Goal: Task Accomplishment & Management: Complete application form

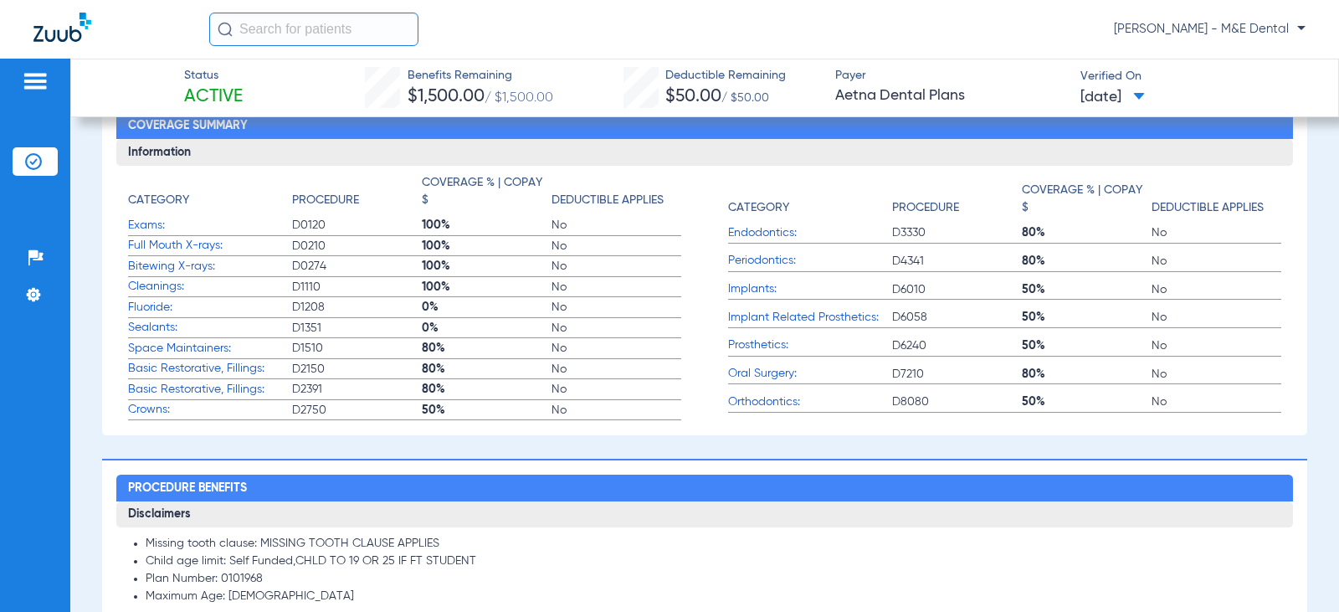
scroll to position [502, 0]
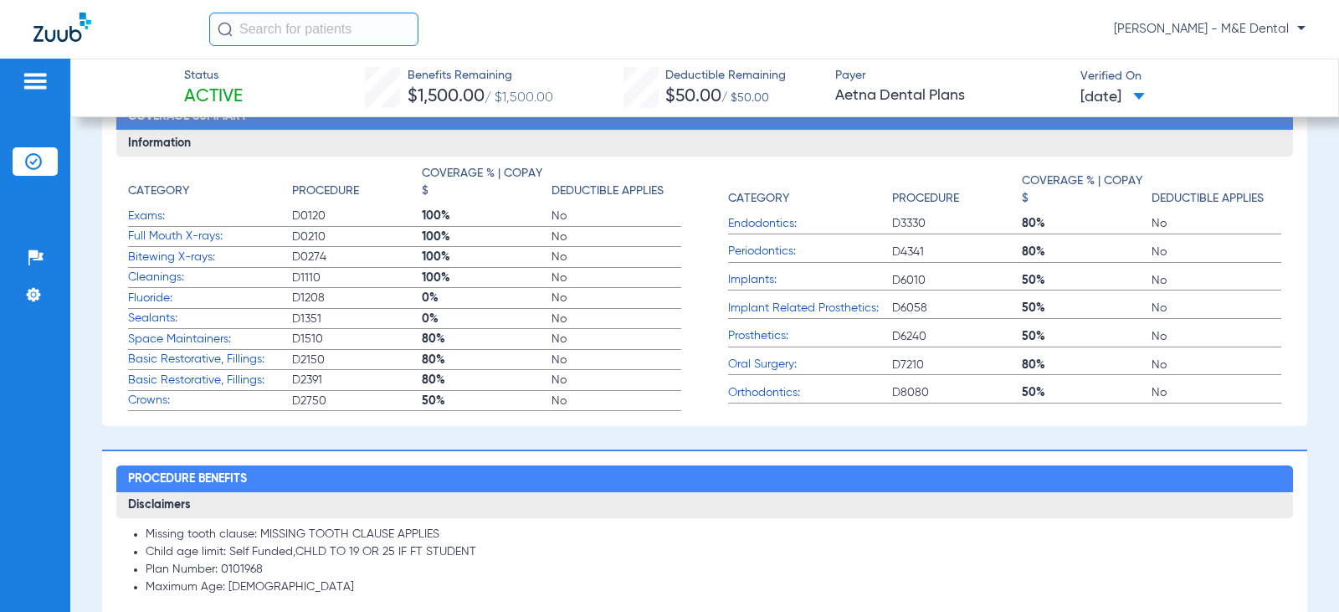
click at [956, 416] on div "Benefits Summary Patient & Plan Information Patient First name: [PERSON_NAME] L…" at bounding box center [704, 96] width 1205 height 658
click at [1074, 416] on div "Benefits Summary Patient & Plan Information Patient First name: [PERSON_NAME] L…" at bounding box center [704, 96] width 1205 height 658
click at [812, 353] on app-coverage-list-item "Prosthetics: D6240 50% No" at bounding box center [1004, 340] width 553 height 28
click at [1010, 54] on div "[PERSON_NAME] - M&E Dental" at bounding box center [669, 29] width 1339 height 59
click at [1020, 44] on div "[PERSON_NAME] - M&E Dental" at bounding box center [757, 29] width 1096 height 33
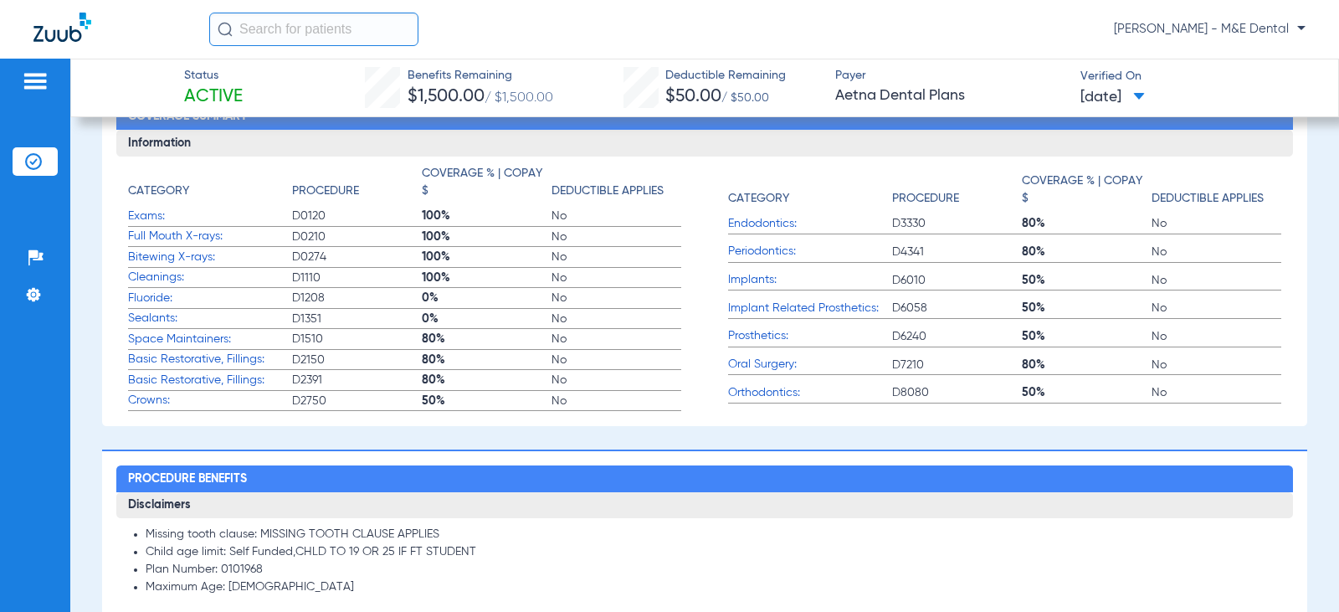
click at [1056, 31] on div "[PERSON_NAME] - M&E Dental" at bounding box center [757, 29] width 1096 height 33
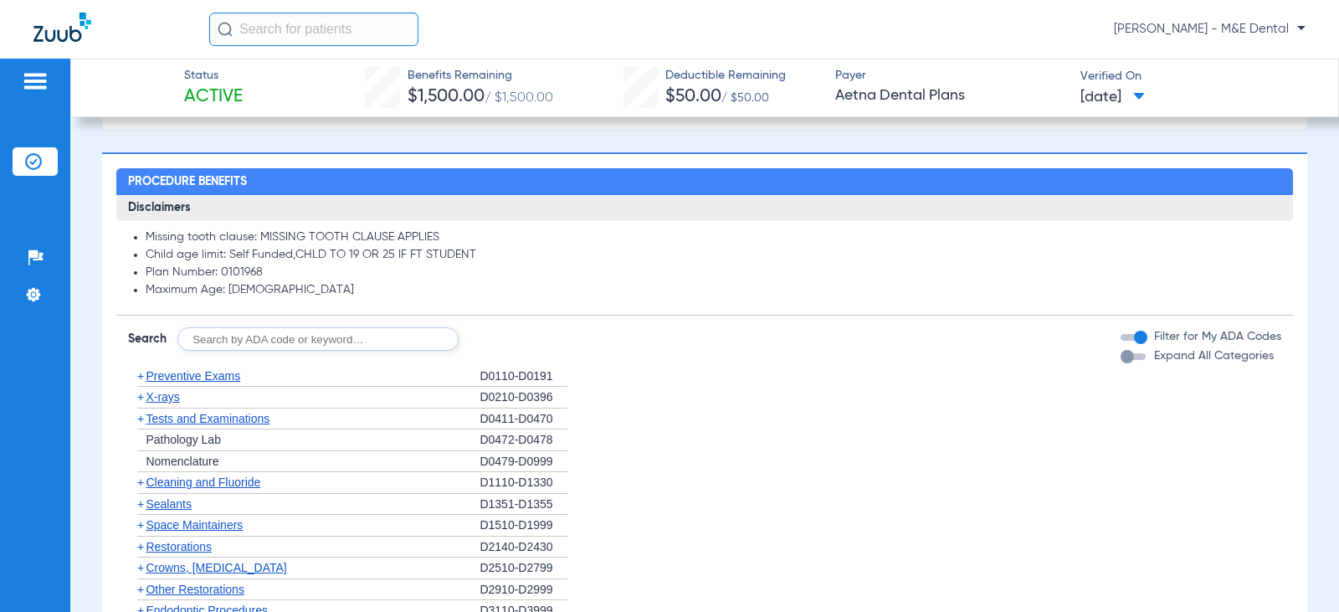
scroll to position [837, 0]
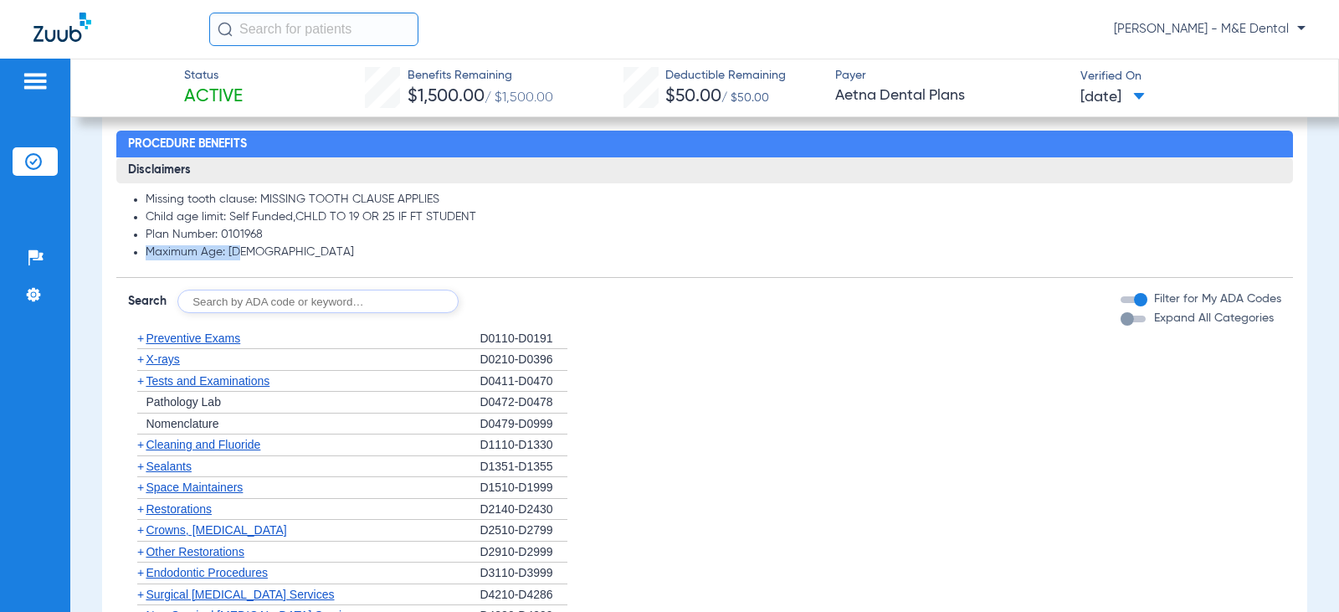
click at [699, 247] on ul "Missing tooth clause: MISSING TOOTH CLAUSE APPLIES Child age limit: Self Funded…" at bounding box center [704, 226] width 1152 height 68
click at [781, 308] on form "Search Filter for My ADA Codes Expand All Categories" at bounding box center [703, 295] width 1175 height 35
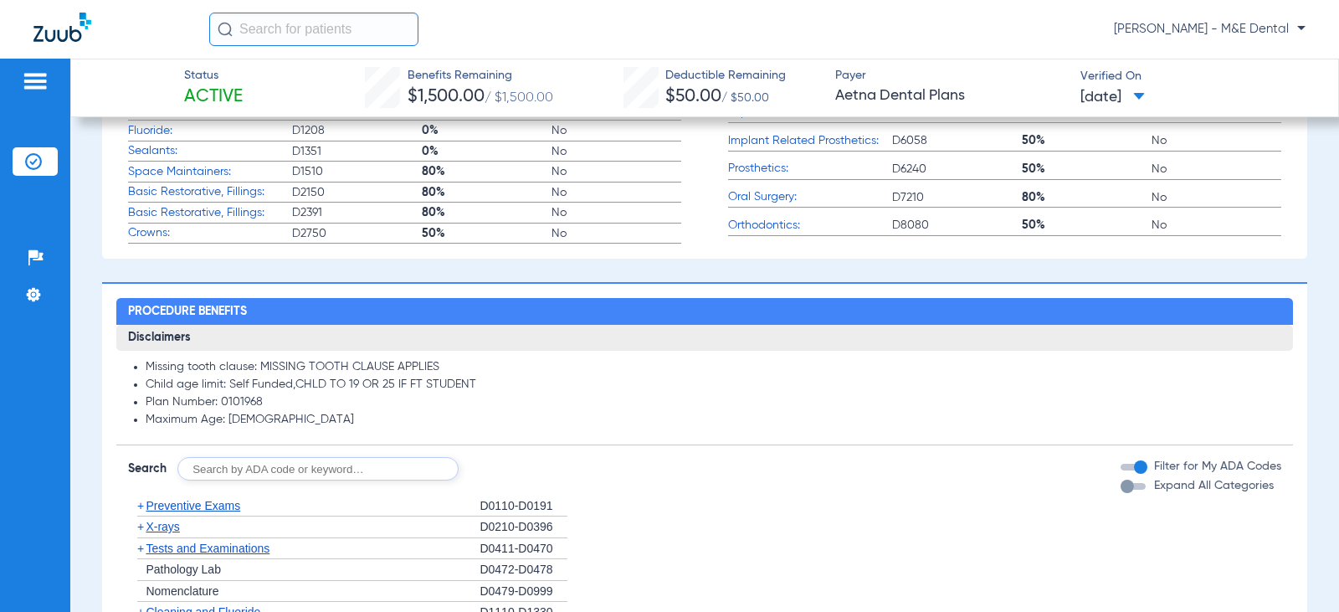
scroll to position [920, 0]
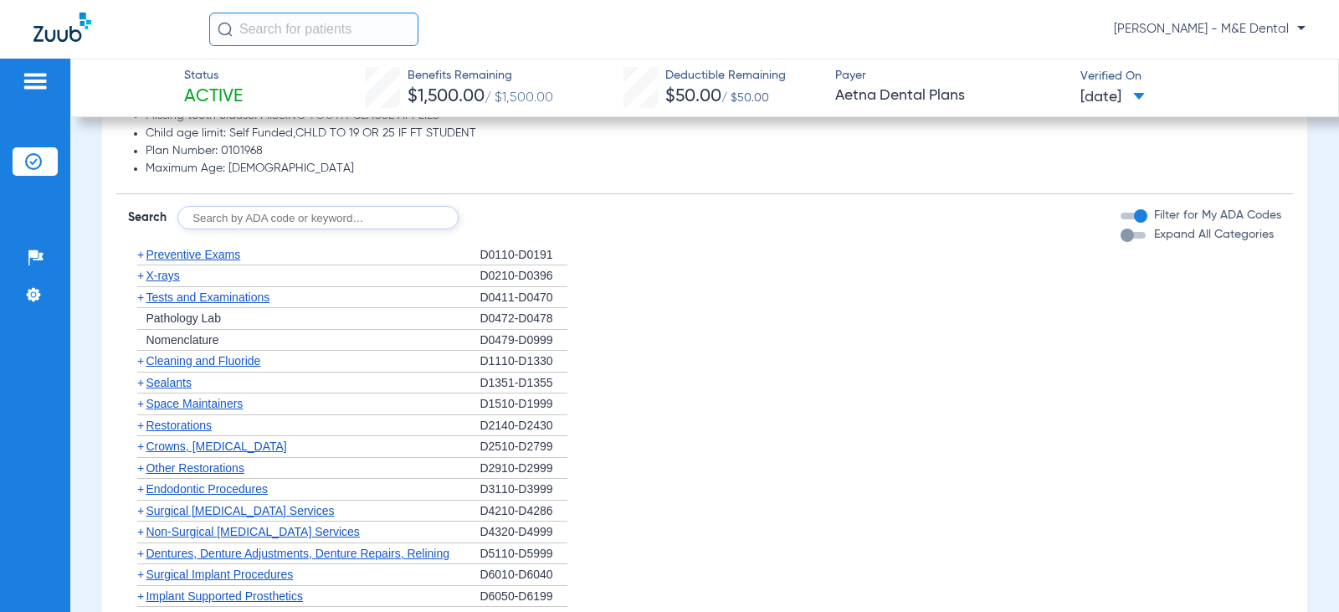
click at [219, 260] on span "Preventive Exams" at bounding box center [193, 254] width 95 height 13
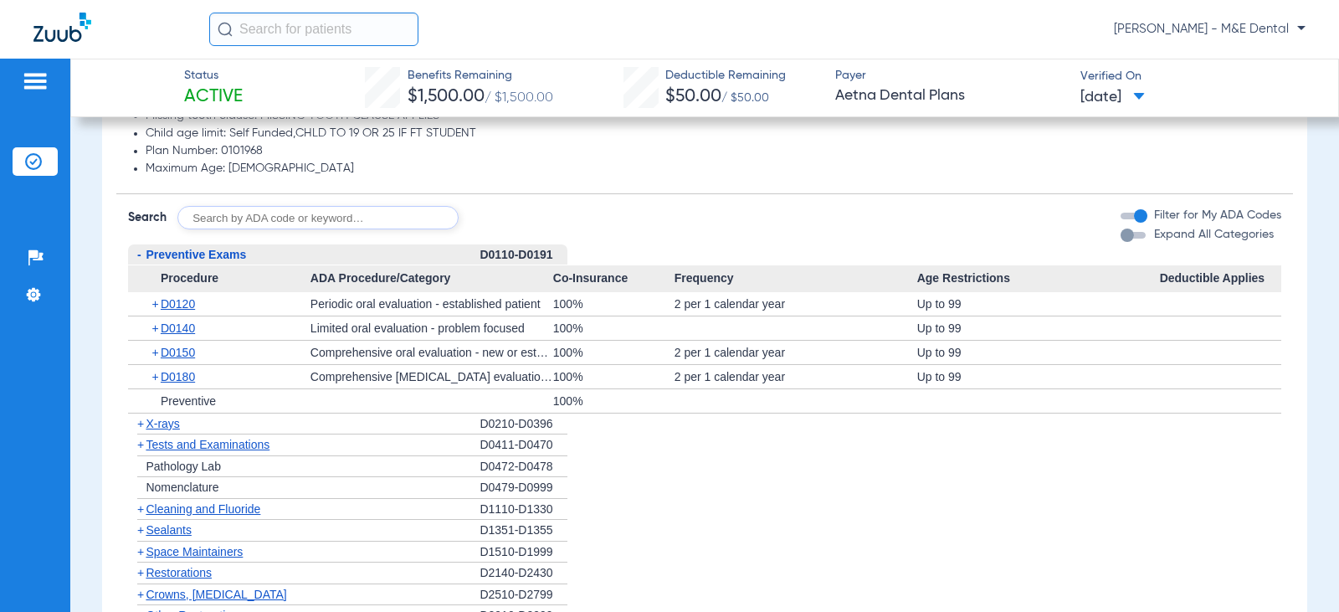
click at [219, 260] on span "Preventive Exams" at bounding box center [196, 254] width 100 height 13
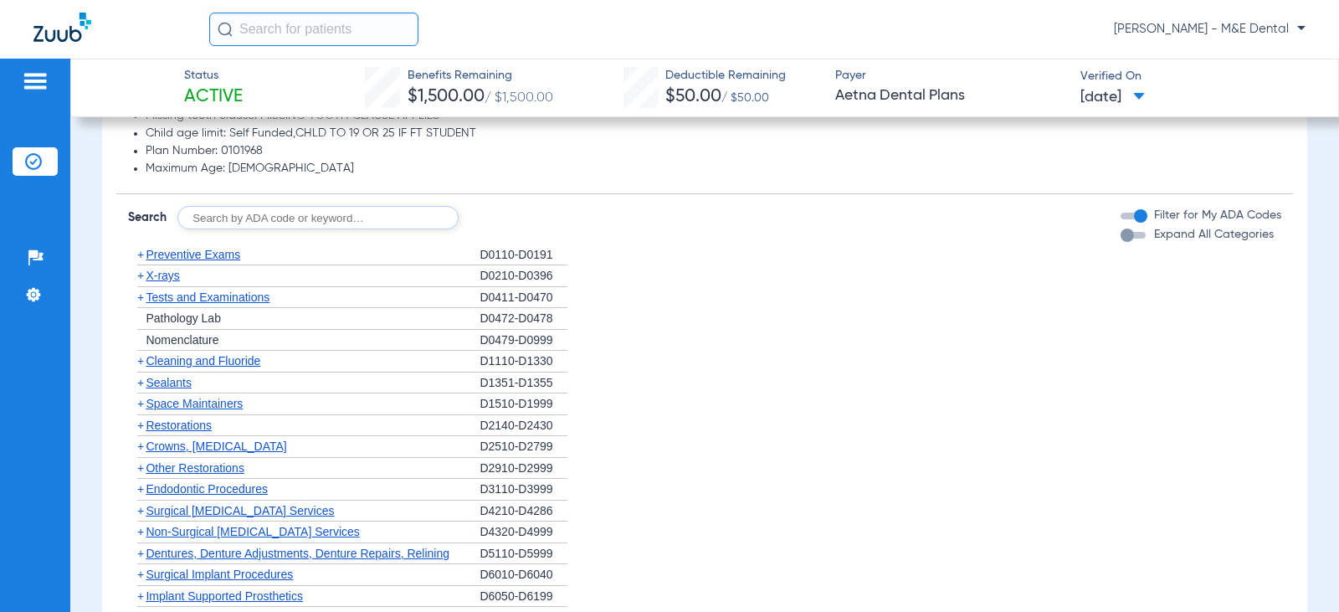
click at [152, 279] on span "X-rays" at bounding box center [162, 275] width 33 height 13
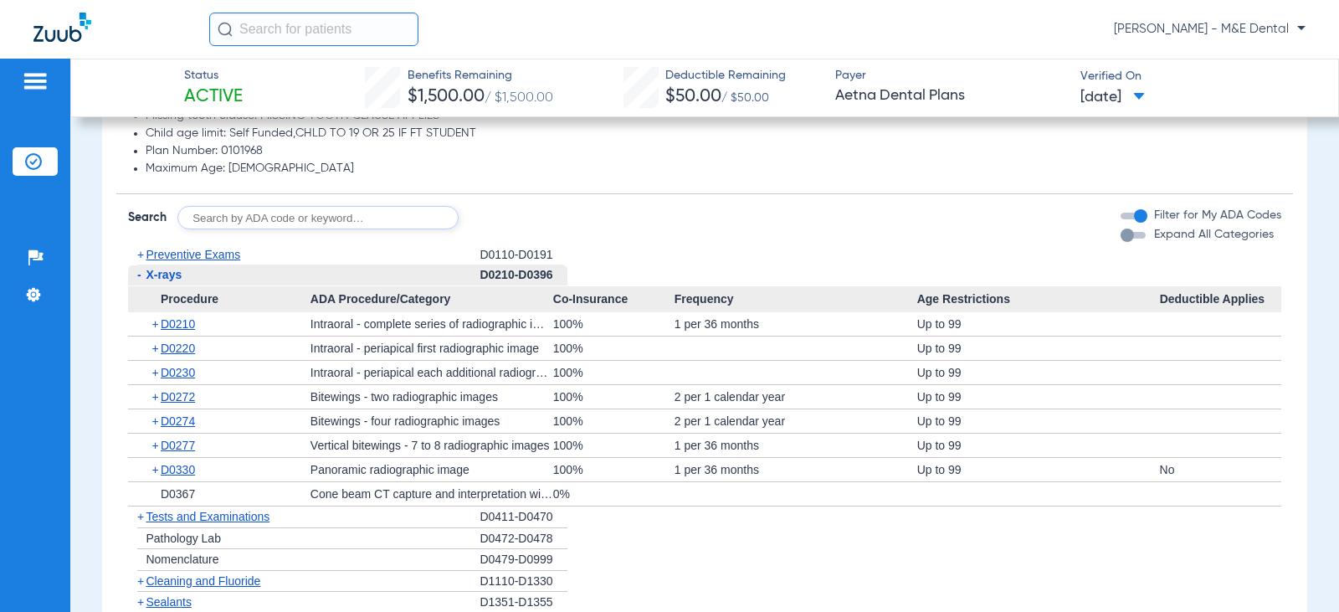
click at [152, 279] on span "X-rays" at bounding box center [164, 274] width 36 height 13
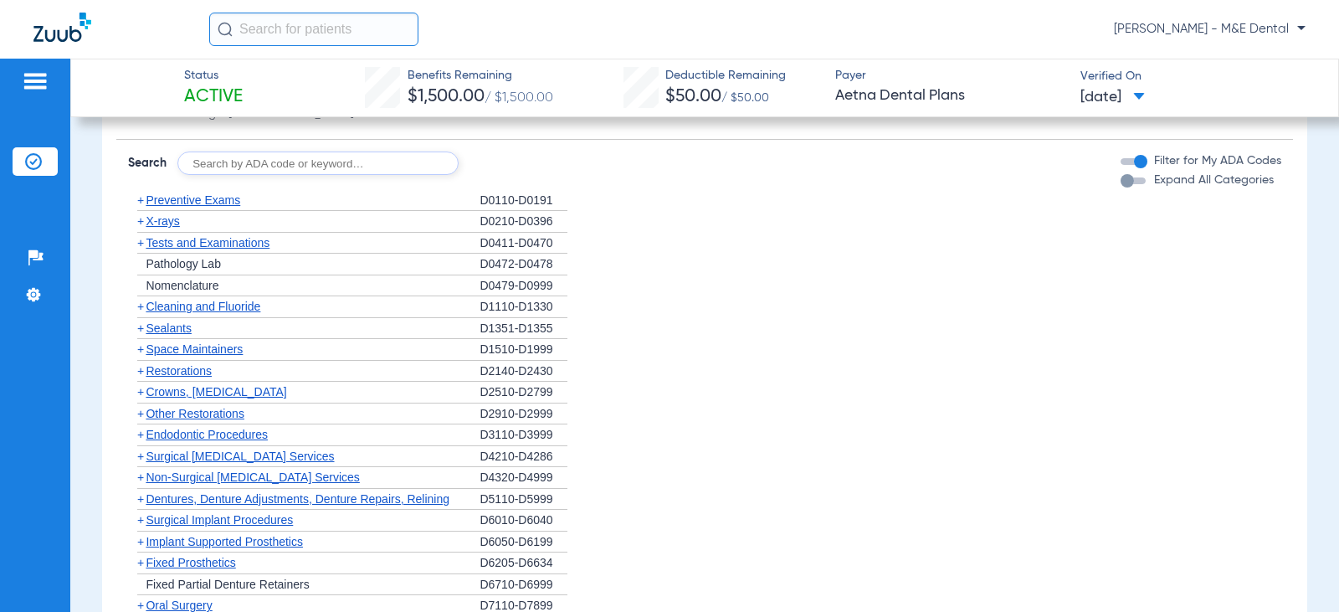
scroll to position [1004, 0]
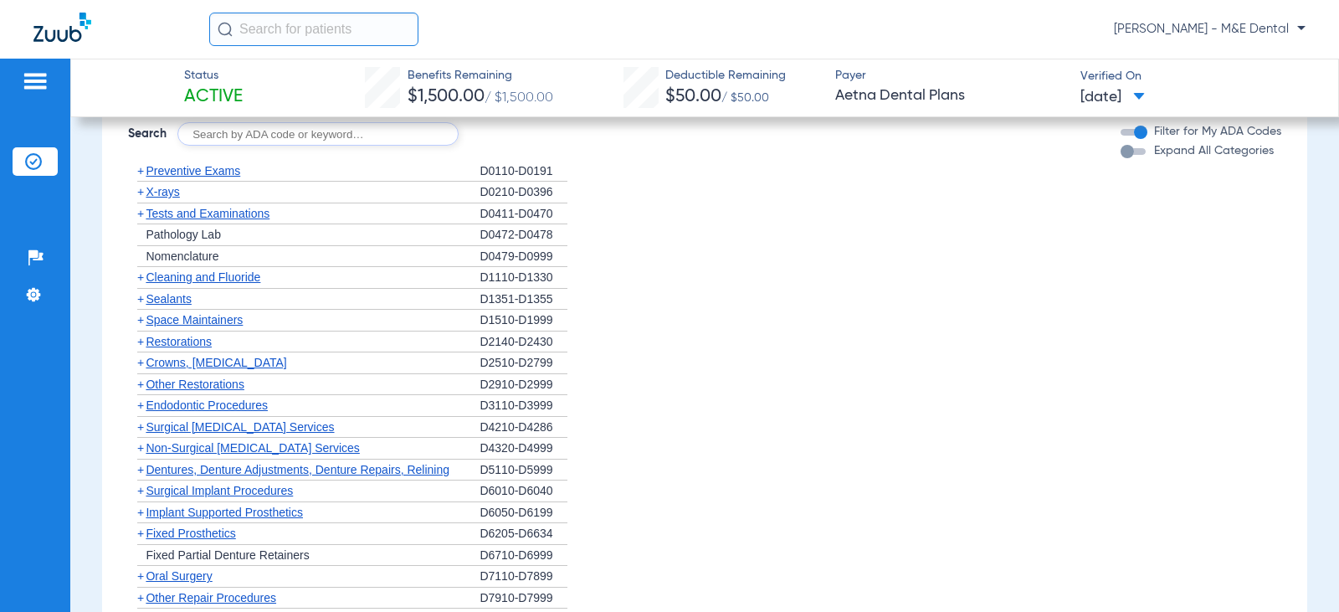
click at [177, 361] on span "Crowns, [MEDICAL_DATA]" at bounding box center [216, 362] width 141 height 13
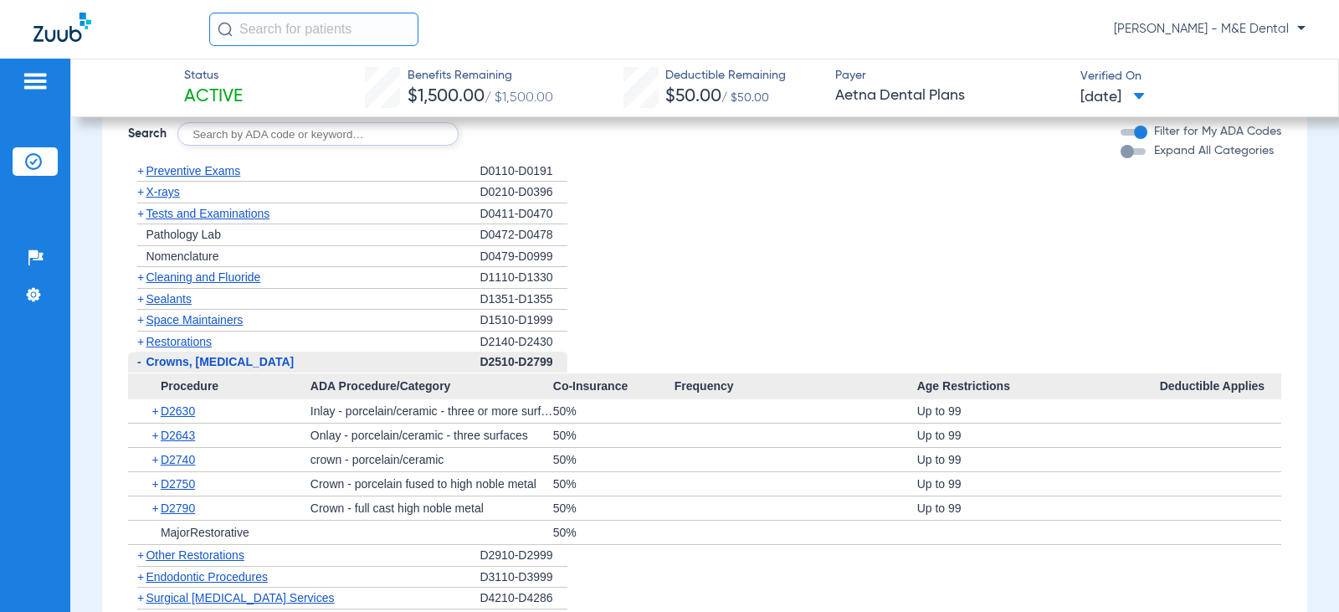
click at [177, 361] on span "Crowns, [MEDICAL_DATA]" at bounding box center [220, 361] width 148 height 13
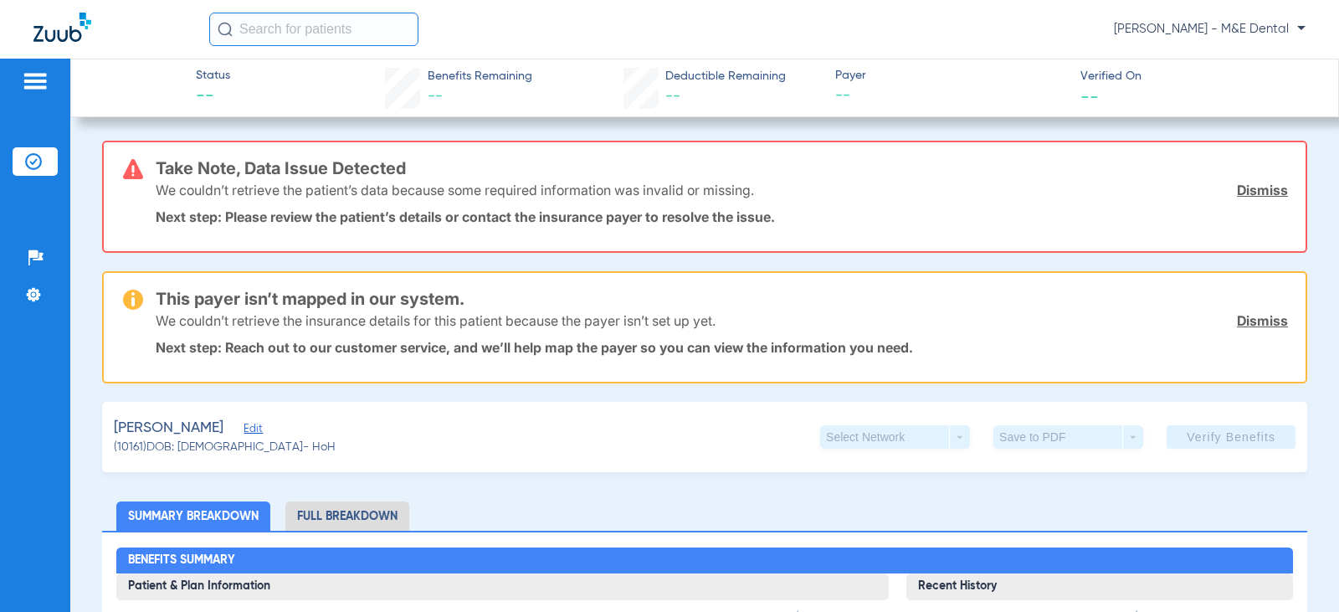
click at [371, 520] on li "Full Breakdown" at bounding box center [347, 515] width 124 height 29
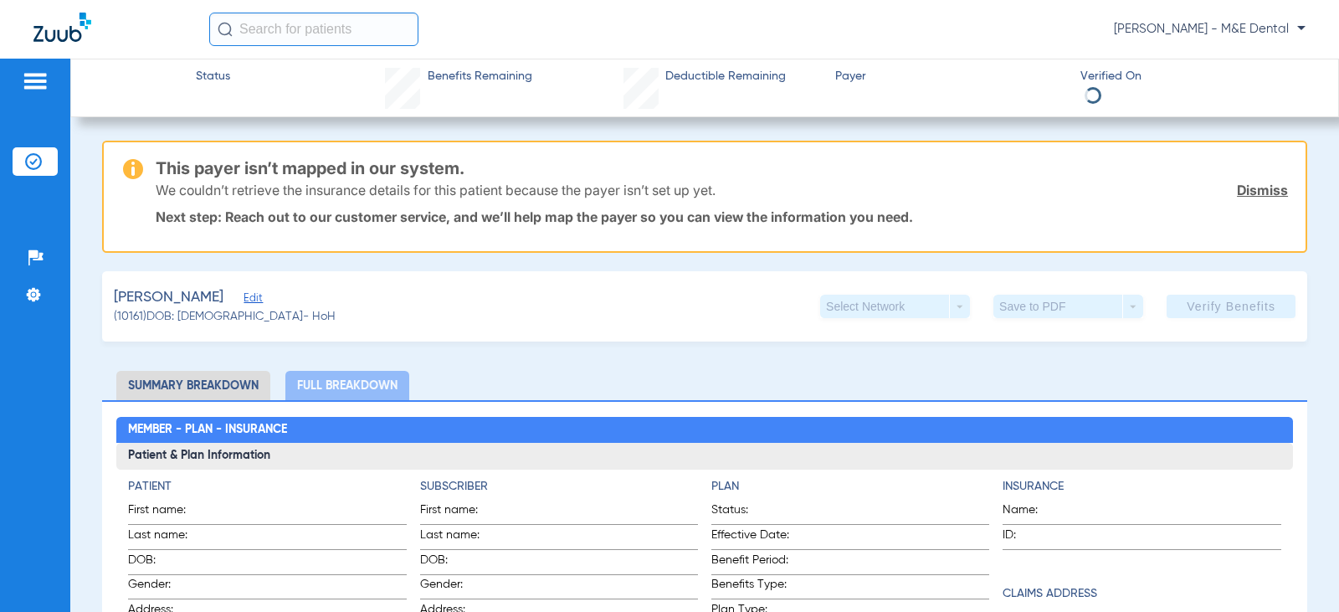
click at [42, 166] on li "Insurance Verification" at bounding box center [35, 161] width 45 height 28
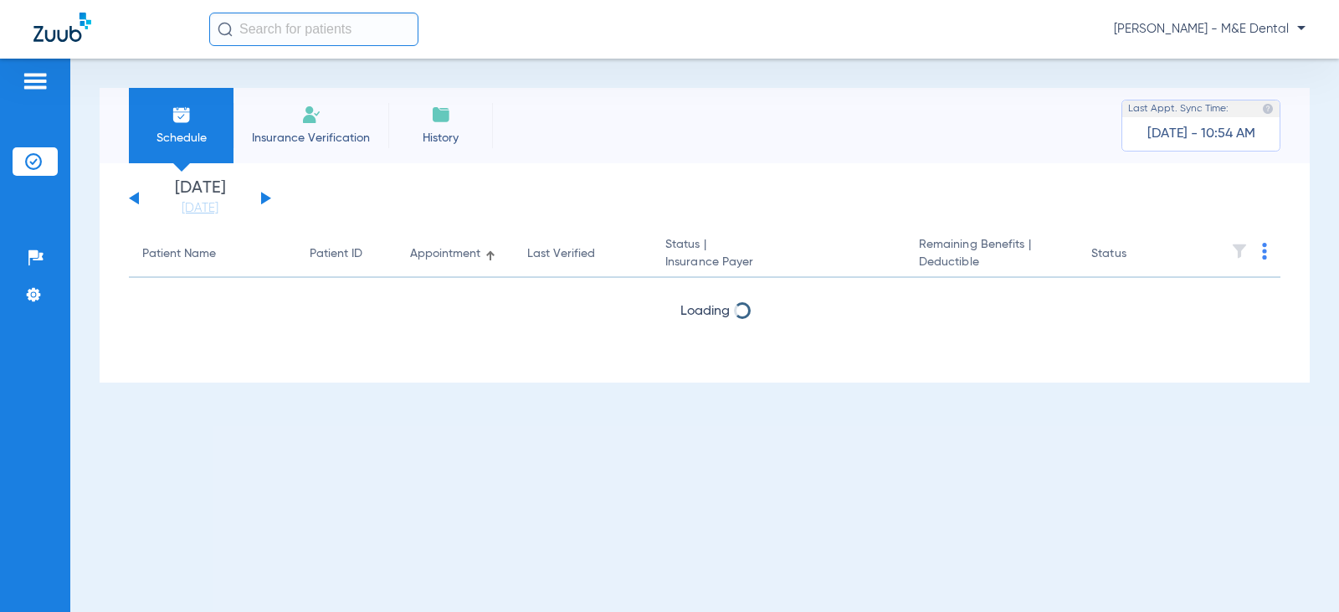
click at [340, 131] on span "Insurance Verification" at bounding box center [311, 138] width 130 height 17
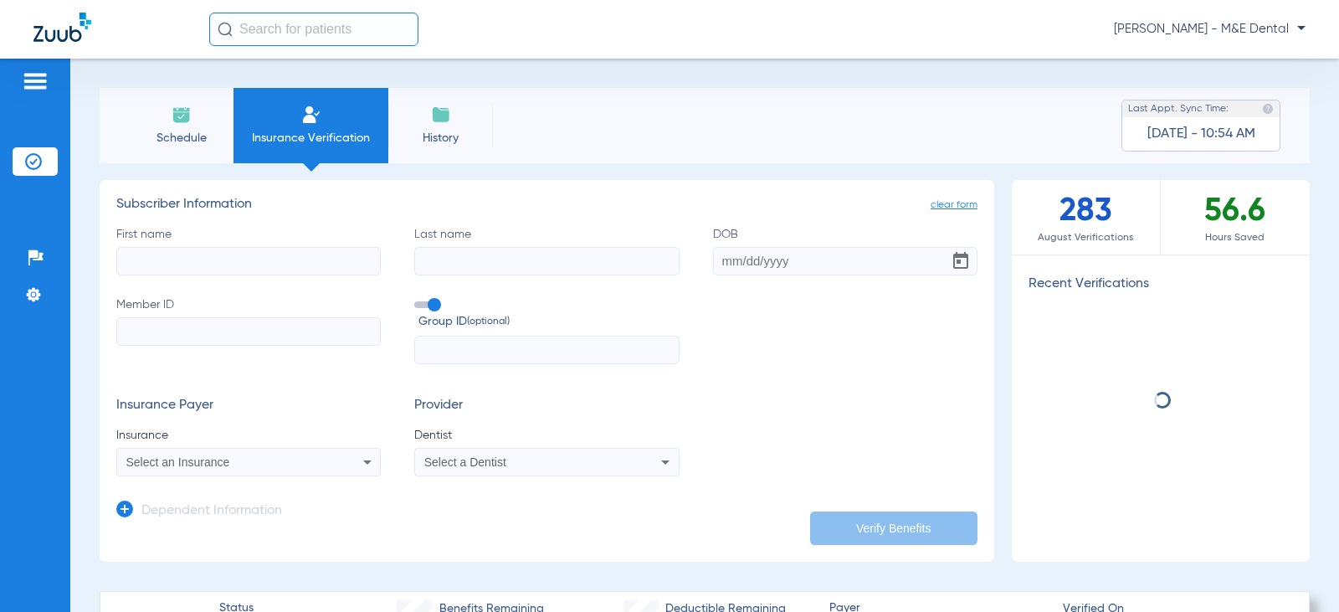
click at [264, 267] on input "First name" at bounding box center [248, 261] width 264 height 28
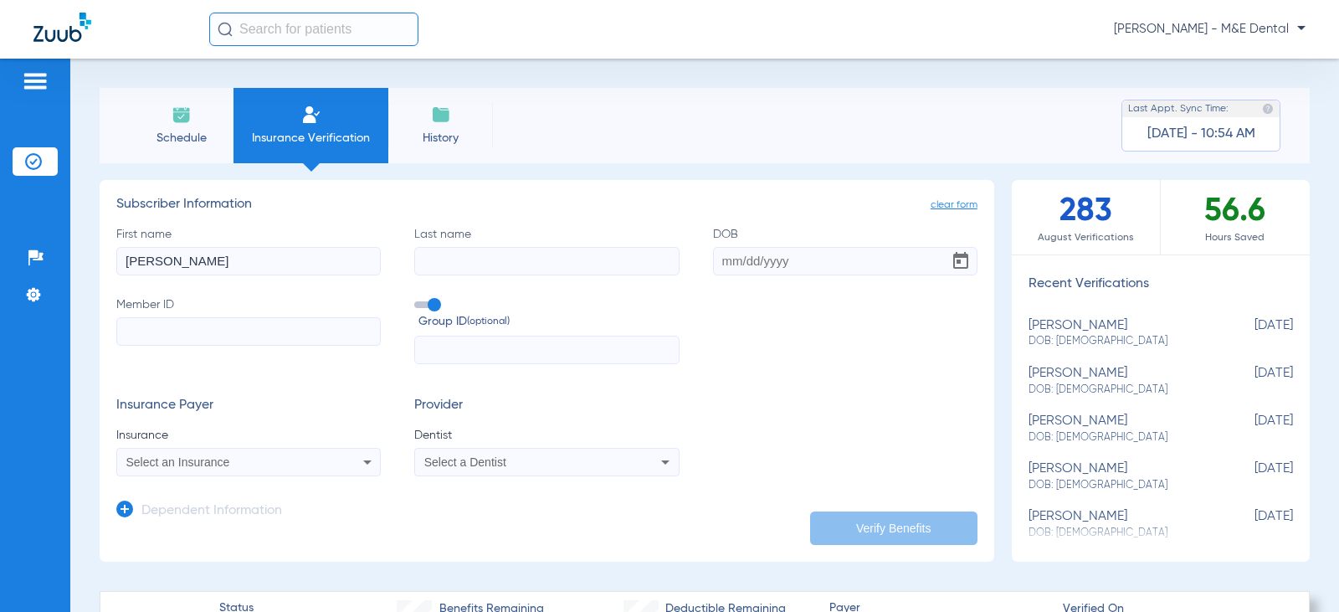
type input "Melissa"
type input "[PERSON_NAME]"
type input "04/05/1983"
click at [203, 339] on input "Member ID" at bounding box center [248, 331] width 264 height 28
type input "3HZN89958010"
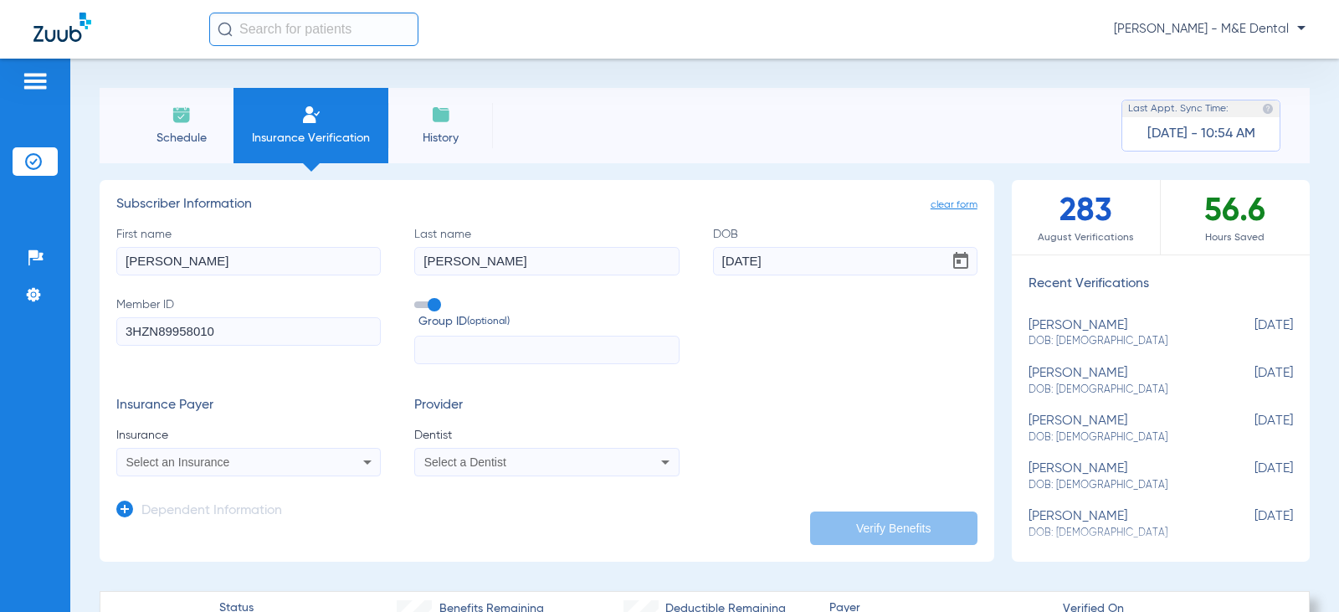
click at [437, 305] on span at bounding box center [426, 304] width 25 height 7
click at [417, 299] on input "Group ID (optional)" at bounding box center [417, 299] width 0 height 0
click at [357, 470] on icon at bounding box center [367, 462] width 20 height 20
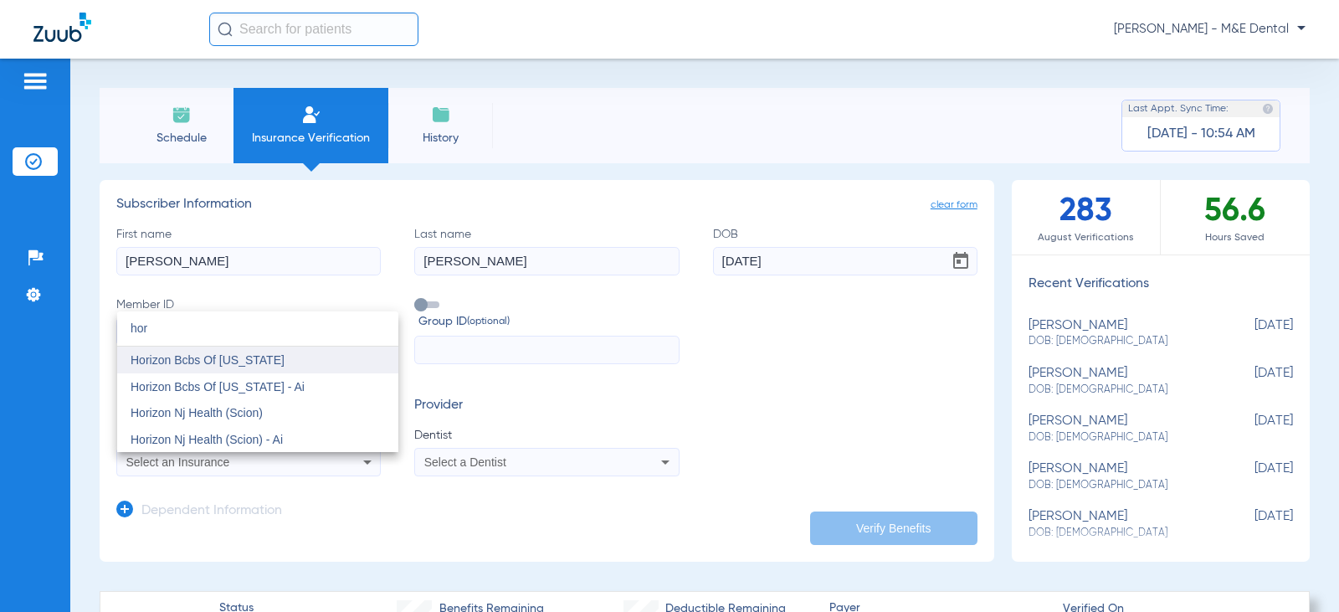
type input "hor"
click at [261, 368] on mat-option "Horizon Bcbs Of New Jersey" at bounding box center [257, 359] width 281 height 27
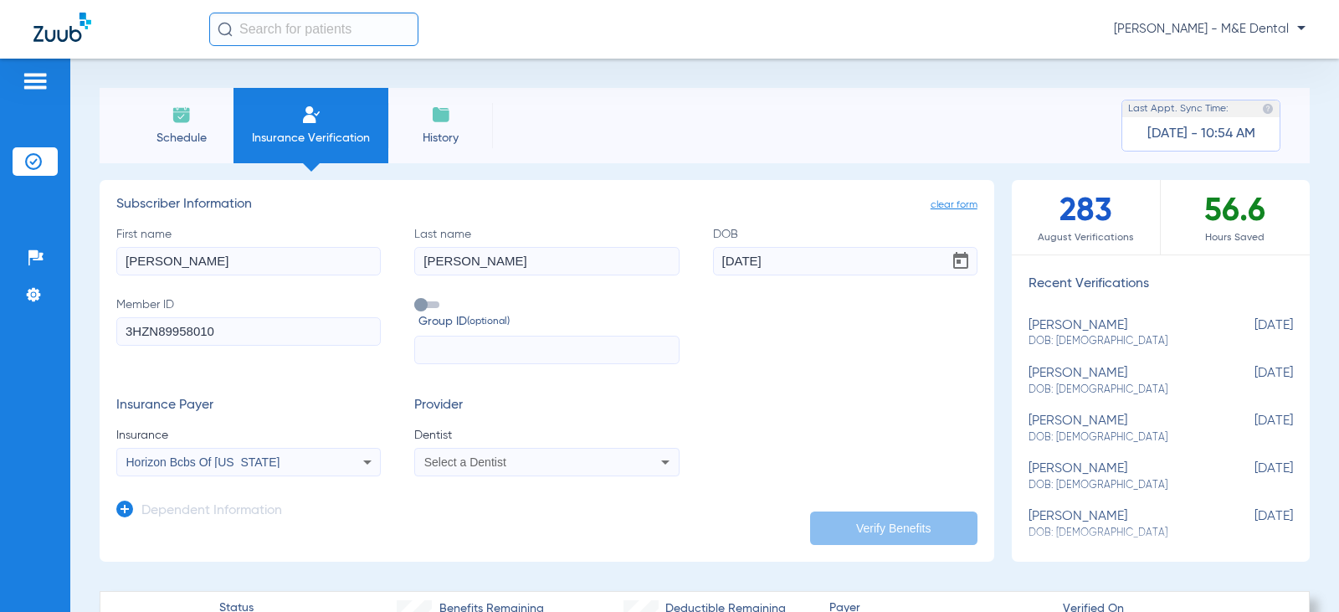
click at [452, 459] on span "Select a Dentist" at bounding box center [465, 461] width 82 height 13
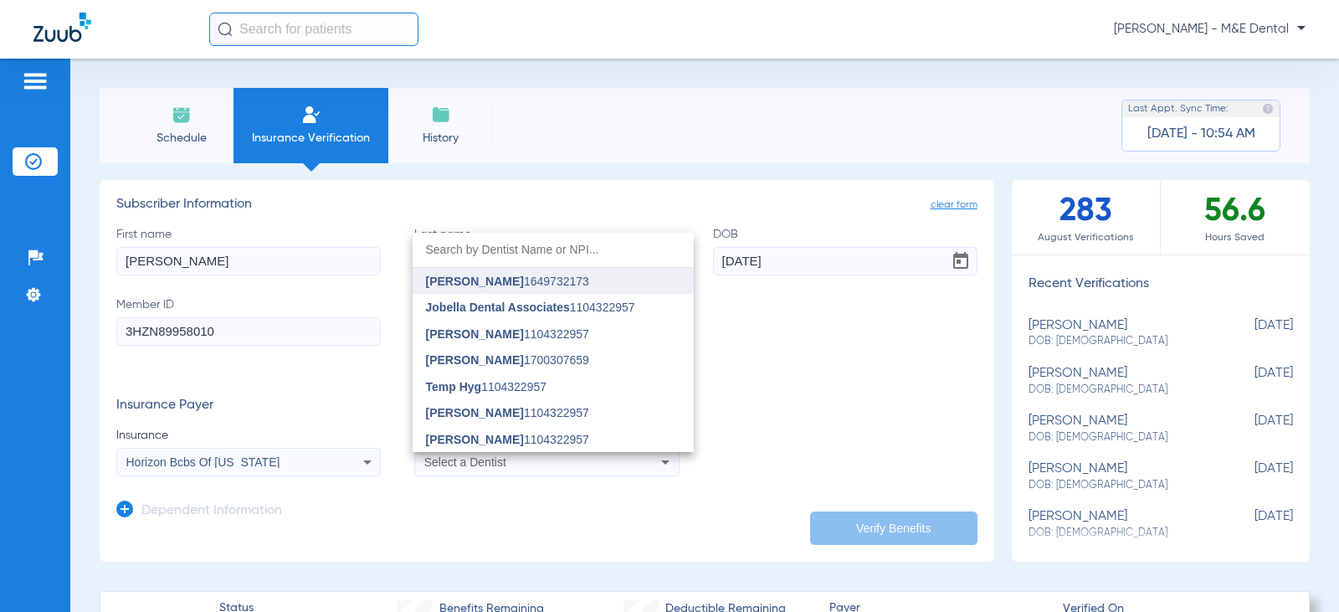
click at [520, 274] on span "Mark Eisenberger" at bounding box center [475, 280] width 98 height 13
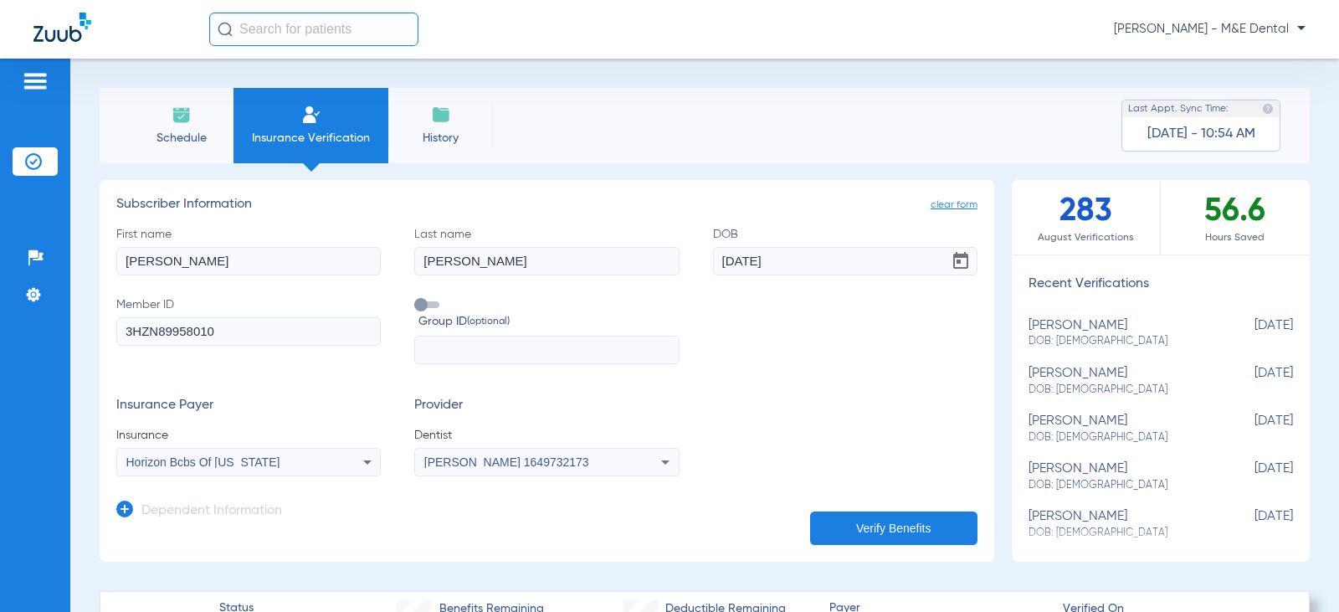
click at [924, 525] on button "Verify Benefits" at bounding box center [893, 527] width 167 height 33
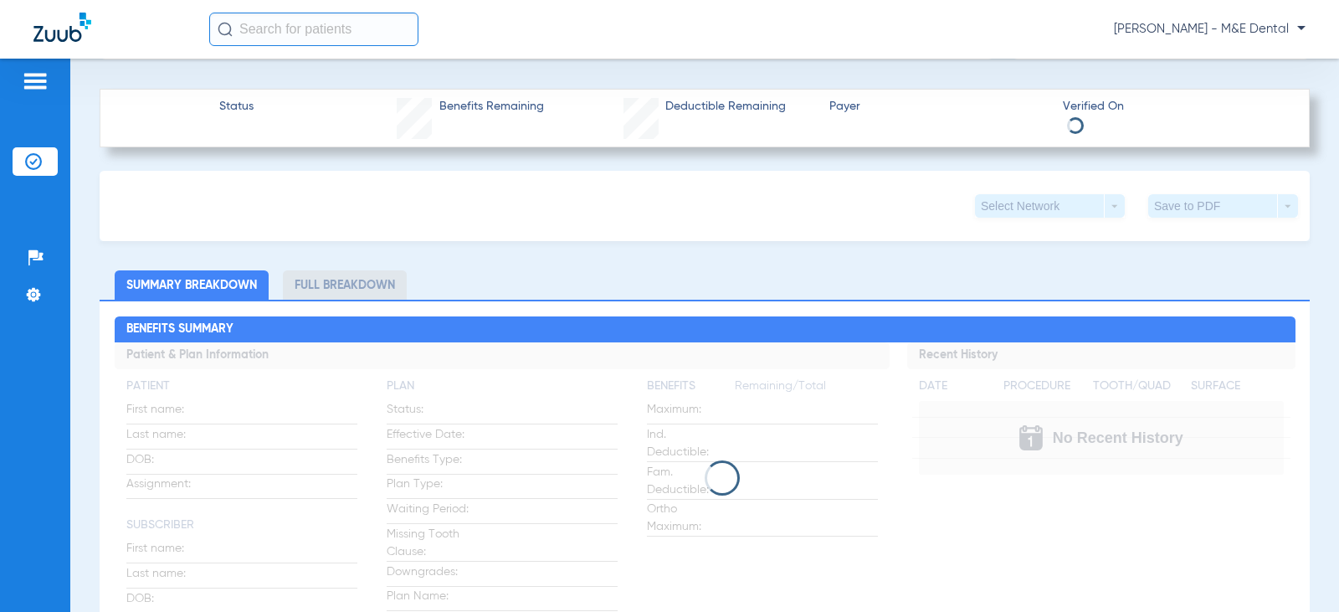
scroll to position [586, 0]
